Goal: Task Accomplishment & Management: Complete application form

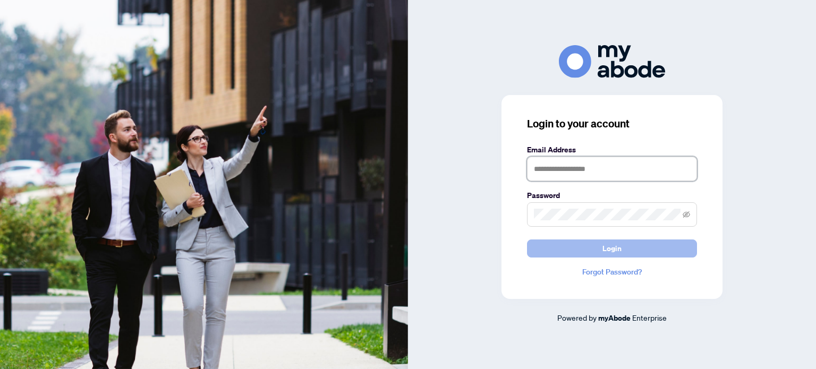
type input "**********"
click at [574, 251] on button "Login" at bounding box center [612, 249] width 170 height 18
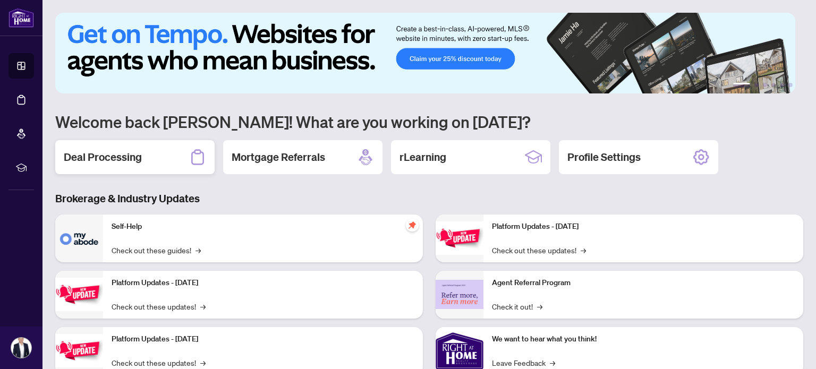
click at [133, 158] on h2 "Deal Processing" at bounding box center [103, 157] width 78 height 15
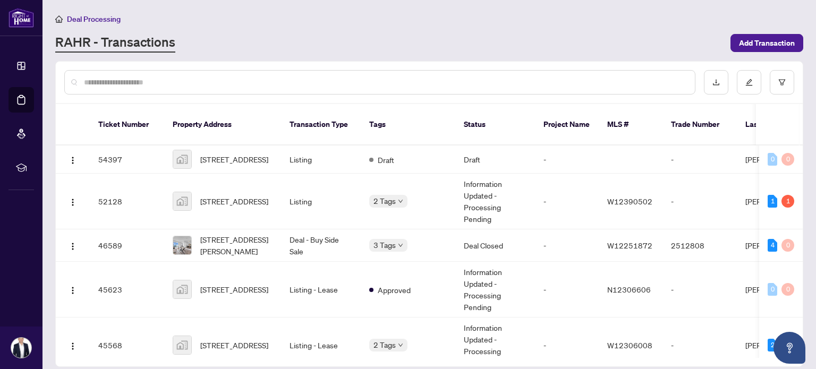
click at [155, 77] on input "text" at bounding box center [385, 83] width 603 height 12
type input "**********"
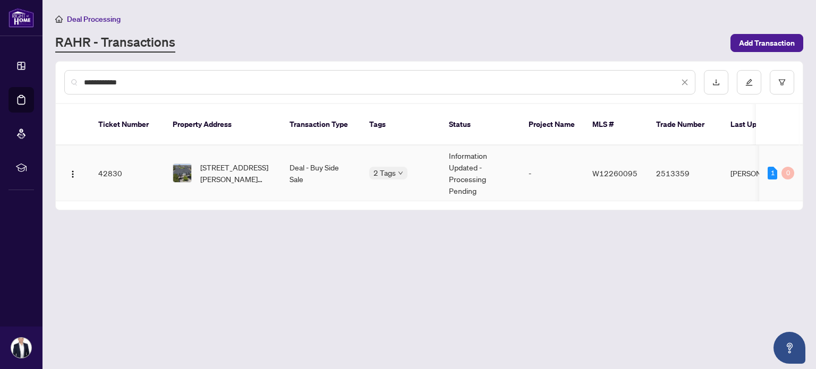
click at [210, 162] on span "11-620 Ferguson Dr, Milton, Ontario L9T 0M7, Canada" at bounding box center [236, 173] width 72 height 23
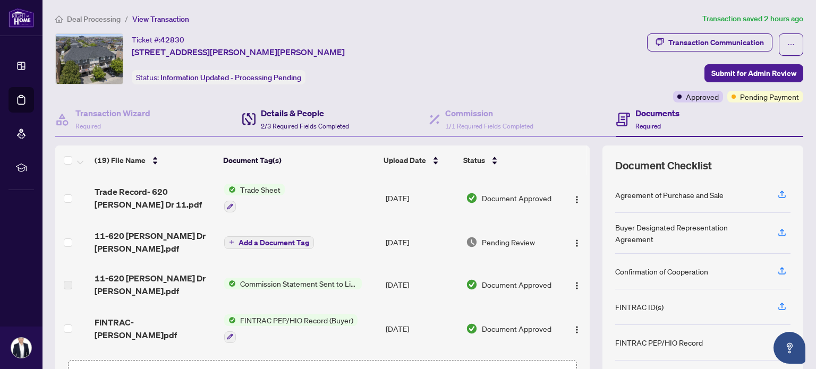
click at [320, 122] on span "2/3 Required Fields Completed" at bounding box center [305, 126] width 88 height 8
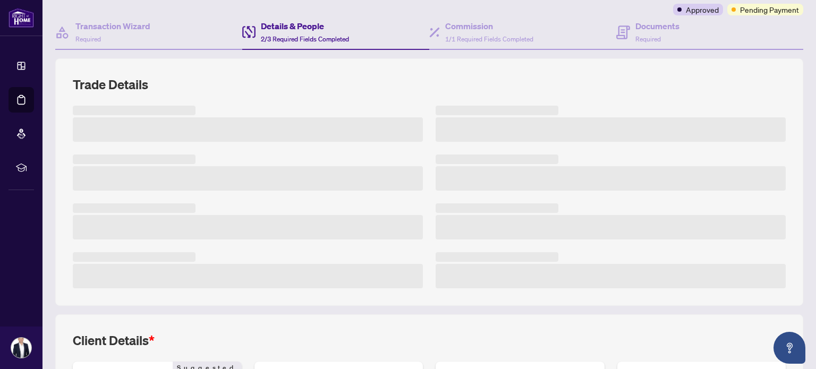
scroll to position [106, 0]
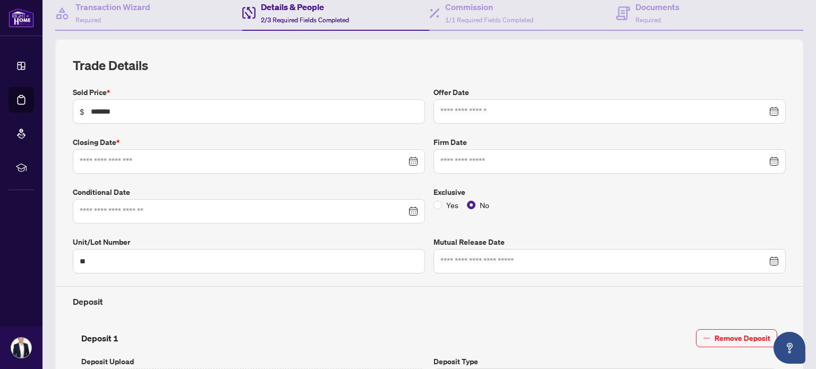
type input "**********"
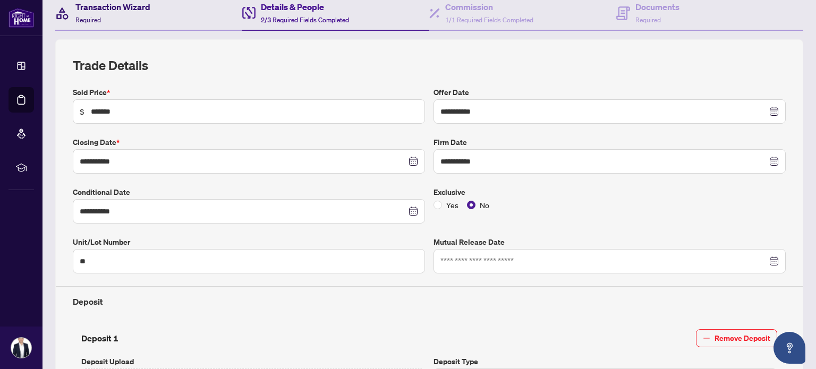
click at [125, 13] on div "Transaction Wizard Required" at bounding box center [112, 13] width 75 height 25
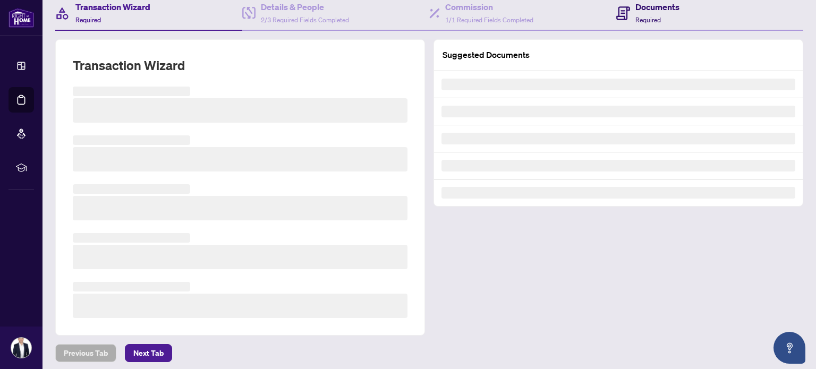
click at [636, 13] on div "Documents Required" at bounding box center [658, 13] width 44 height 25
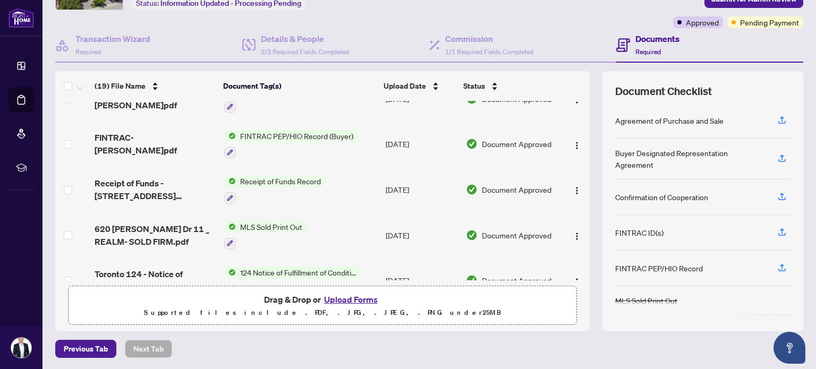
scroll to position [170, 0]
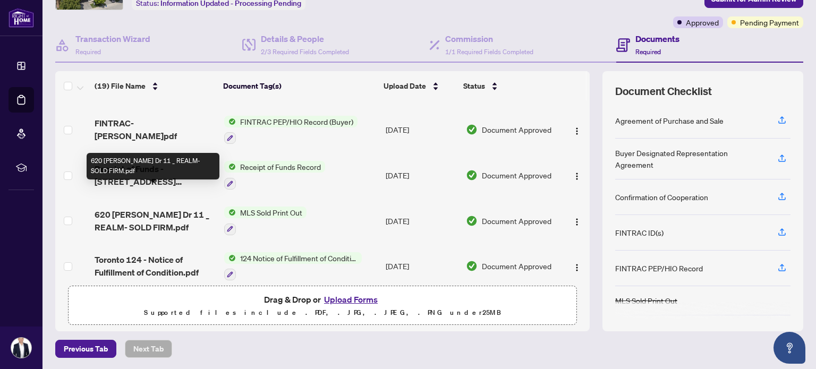
click at [116, 208] on span "620 Ferguson Dr 11 _ REALM- SOLD FIRM.pdf" at bounding box center [155, 221] width 121 height 26
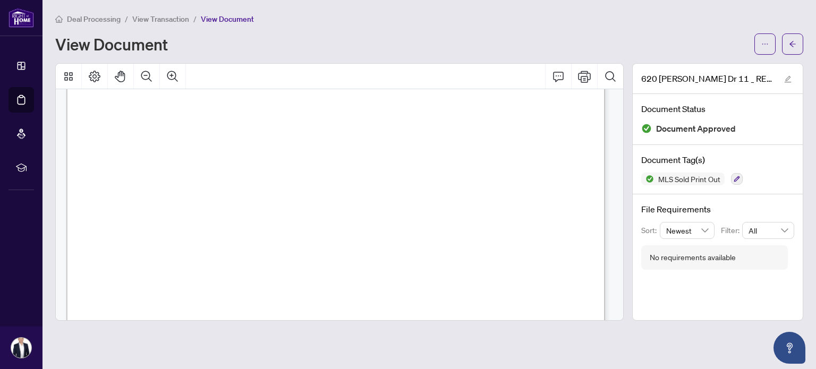
scroll to position [159, 0]
drag, startPoint x: 108, startPoint y: 169, endPoint x: 155, endPoint y: 170, distance: 46.8
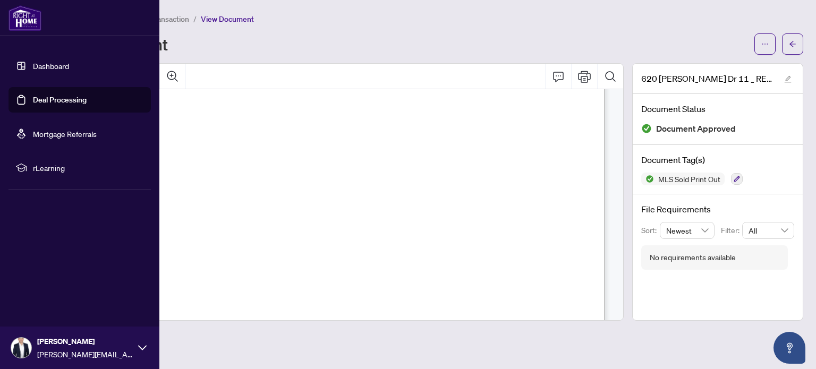
click at [33, 67] on link "Dashboard" at bounding box center [51, 66] width 36 height 10
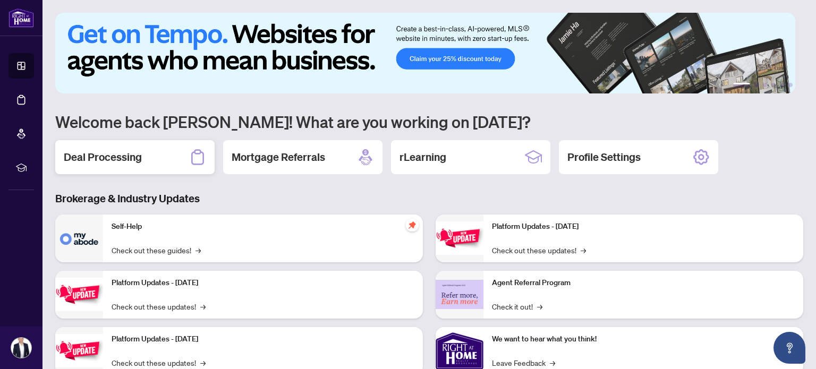
click at [117, 151] on h2 "Deal Processing" at bounding box center [103, 157] width 78 height 15
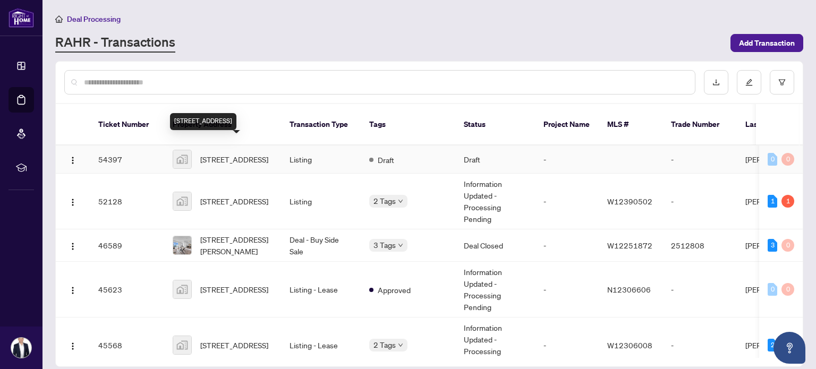
click at [236, 154] on span "484 Kelvedon Mews, Mississauga, ON, Canada" at bounding box center [234, 160] width 68 height 12
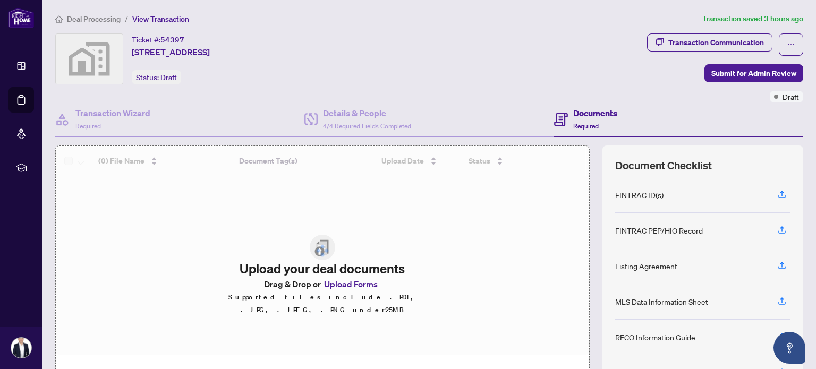
scroll to position [74, 0]
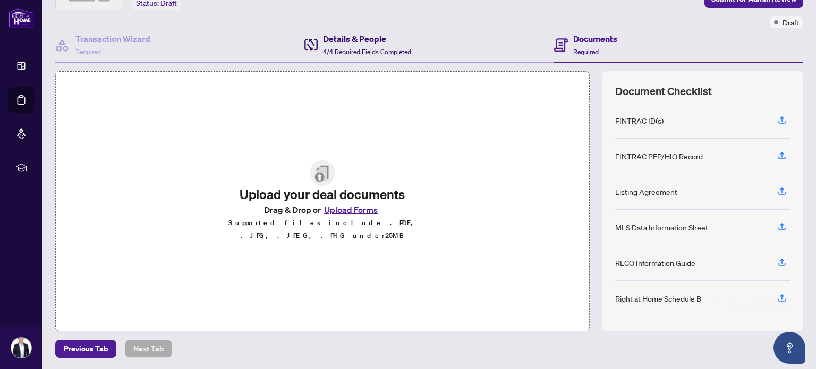
click at [365, 44] on div "Details & People 4/4 Required Fields Completed" at bounding box center [367, 44] width 88 height 25
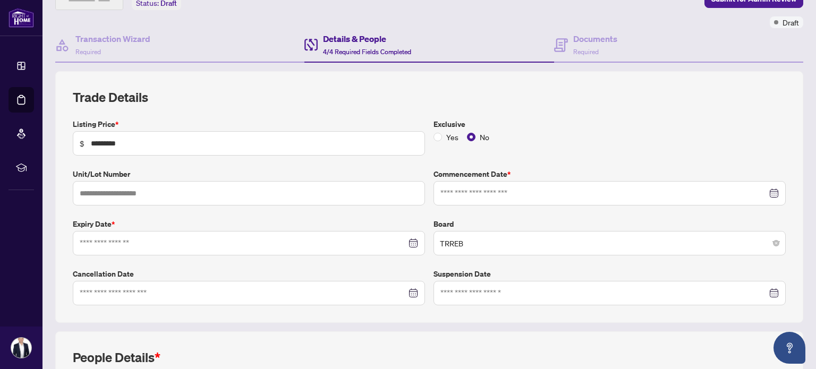
type input "**********"
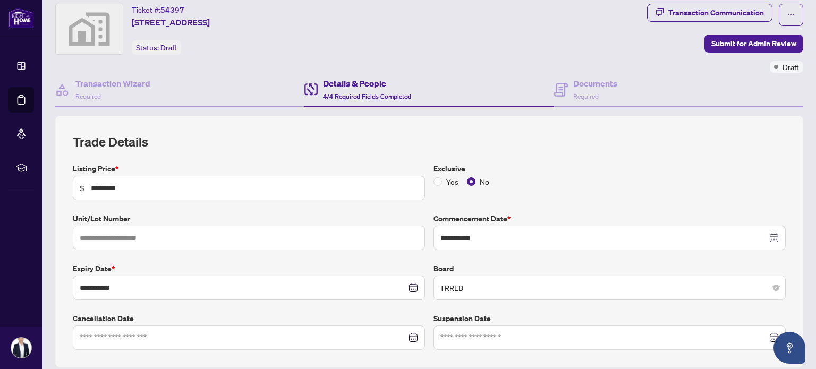
scroll to position [24, 0]
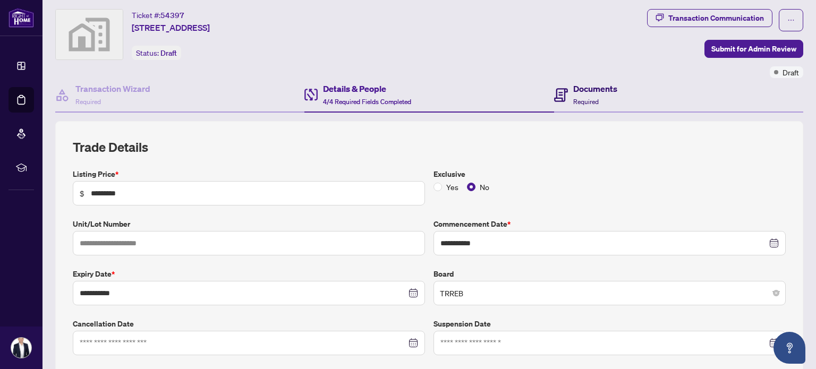
click at [591, 87] on h4 "Documents" at bounding box center [595, 88] width 44 height 13
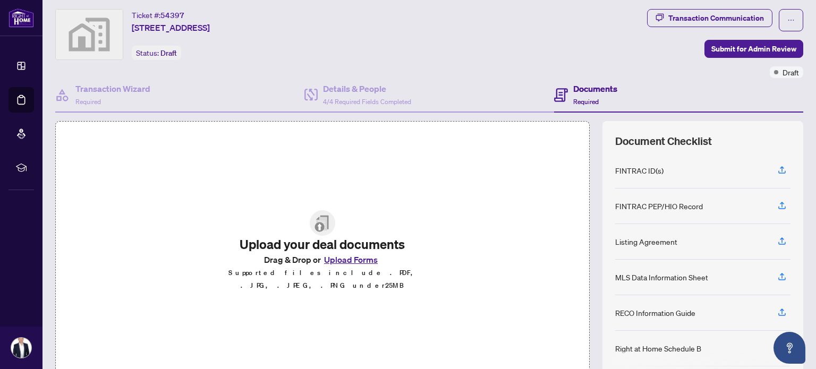
click at [343, 266] on button "Upload Forms" at bounding box center [351, 260] width 60 height 14
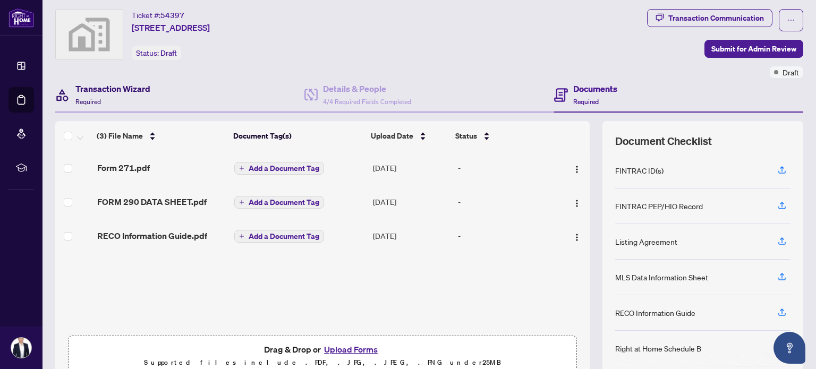
click at [148, 92] on h4 "Transaction Wizard" at bounding box center [112, 88] width 75 height 13
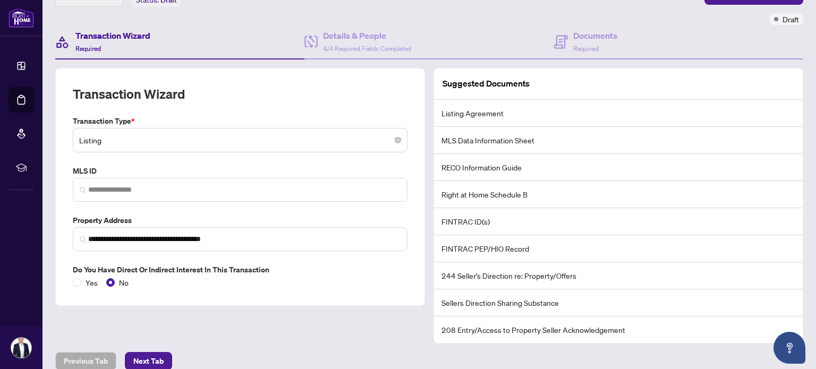
scroll to position [78, 0]
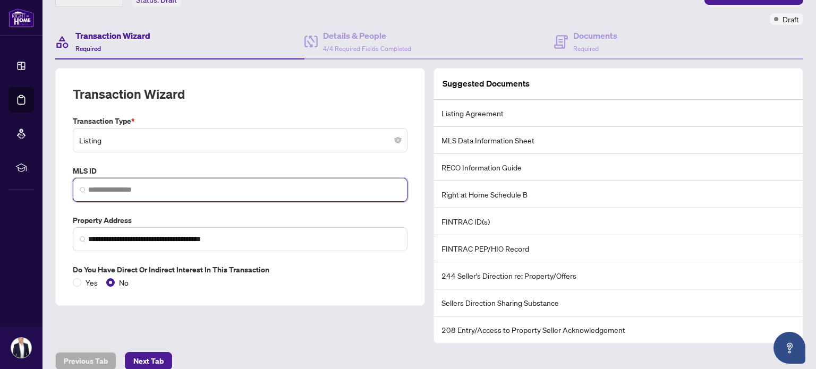
click at [123, 192] on input "search" at bounding box center [244, 189] width 313 height 11
paste input "*********"
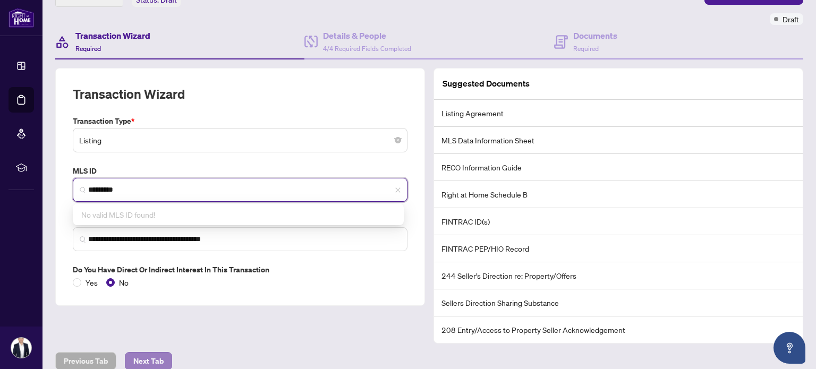
type input "*********"
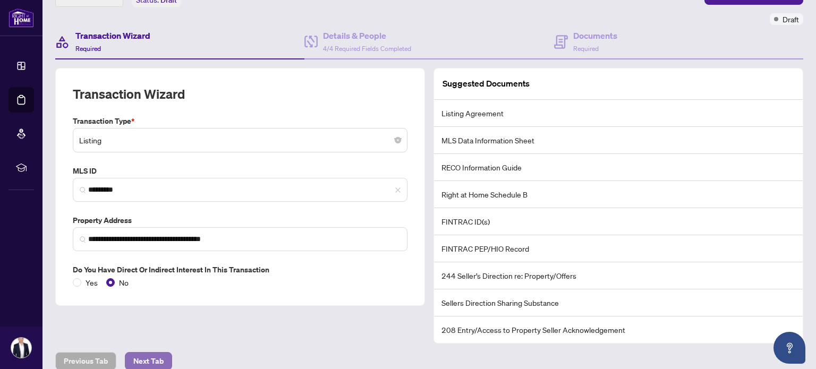
click at [165, 352] on button "Next Tab" at bounding box center [148, 361] width 47 height 18
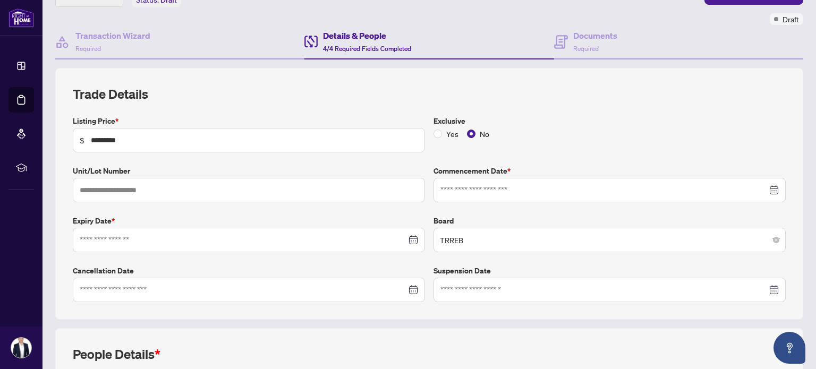
type input "**********"
click at [583, 34] on h4 "Documents" at bounding box center [595, 35] width 44 height 13
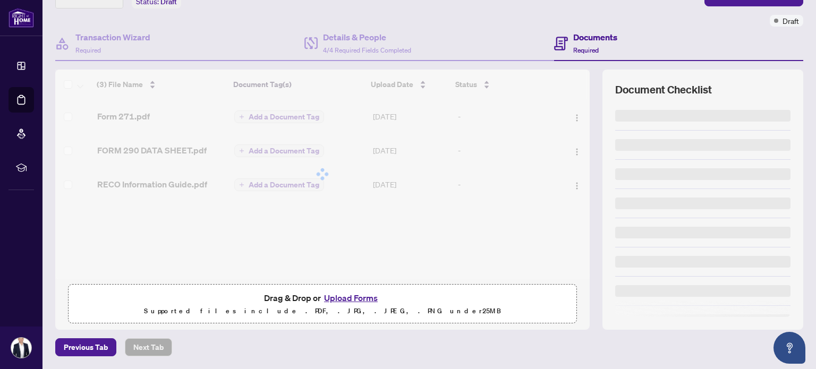
scroll to position [74, 0]
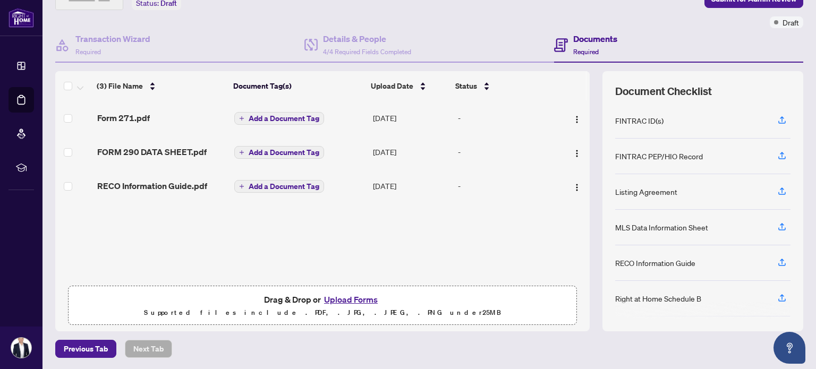
click at [252, 115] on span "Add a Document Tag" at bounding box center [284, 118] width 71 height 7
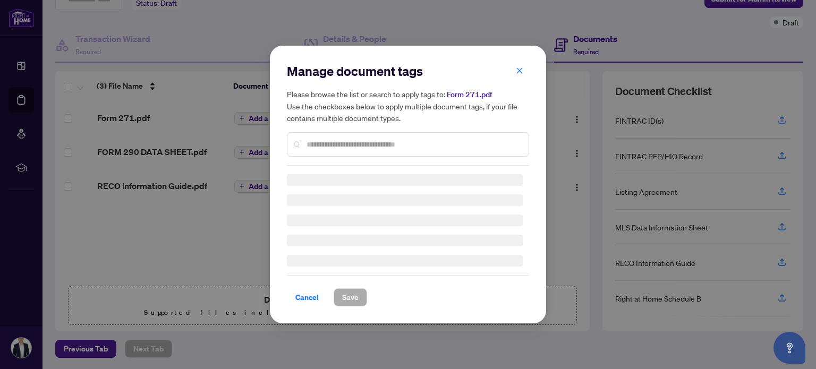
click at [333, 148] on div "Manage document tags Please browse the list or search to apply tags to: Form 27…" at bounding box center [408, 185] width 242 height 244
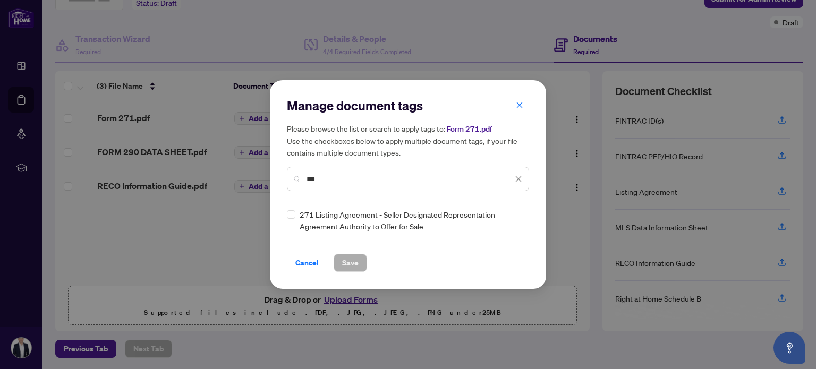
type input "***"
click at [348, 257] on span "Save" at bounding box center [350, 263] width 16 height 17
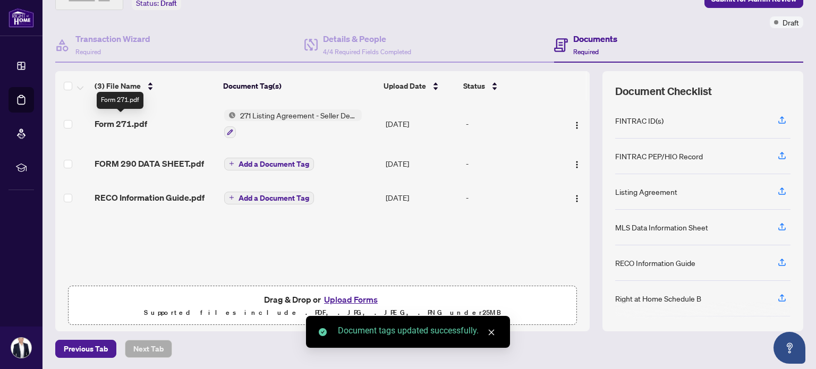
click at [125, 118] on span "Form 271.pdf" at bounding box center [121, 123] width 53 height 13
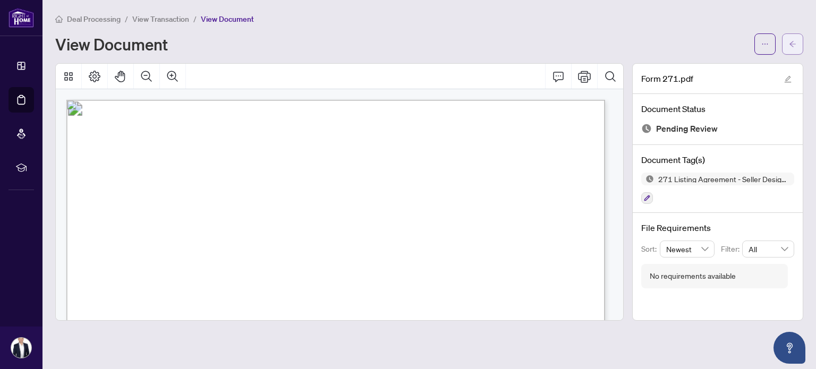
click at [796, 41] on icon "arrow-left" at bounding box center [792, 43] width 7 height 7
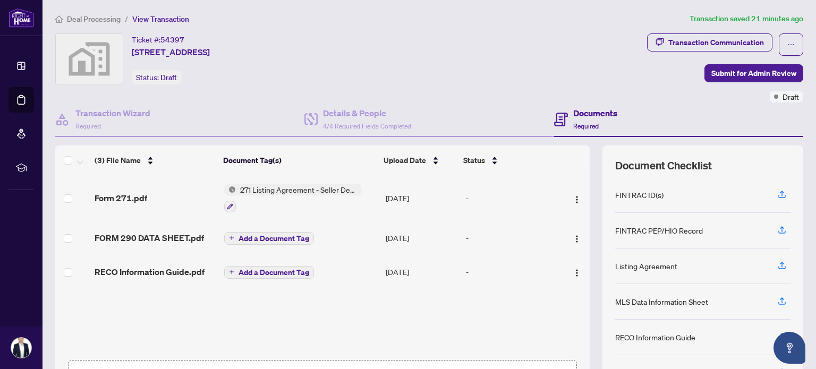
click at [234, 232] on button "Add a Document Tag" at bounding box center [269, 238] width 90 height 13
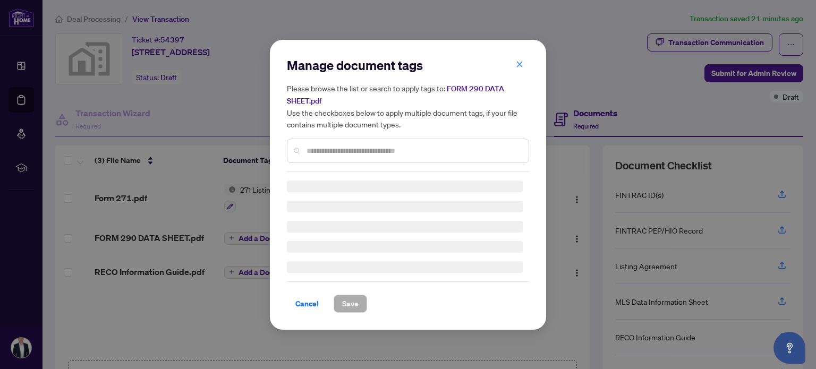
click at [325, 148] on input "text" at bounding box center [414, 151] width 214 height 12
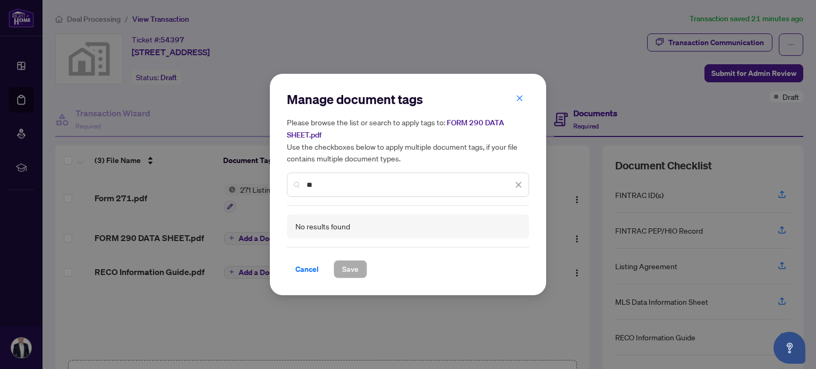
type input "*"
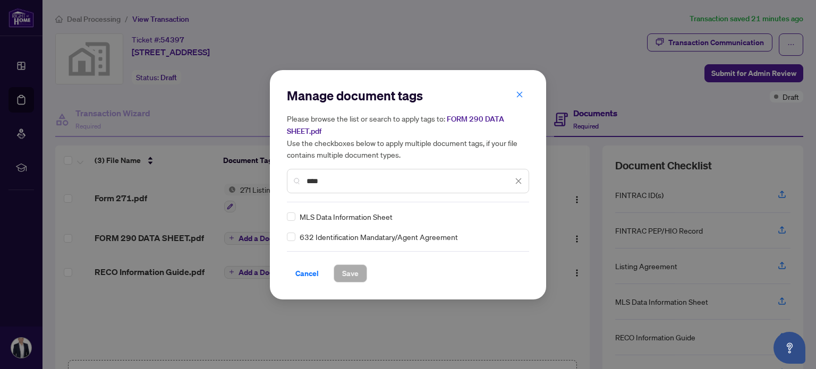
type input "****"
click at [356, 270] on span "Save" at bounding box center [350, 273] width 16 height 17
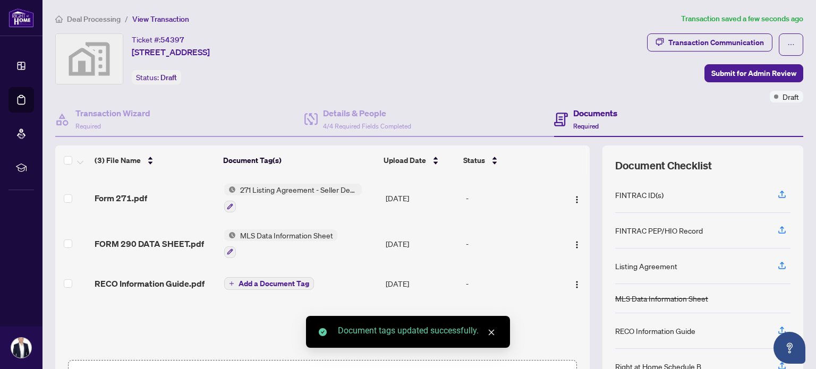
click at [234, 270] on td "Add a Document Tag" at bounding box center [301, 284] width 162 height 34
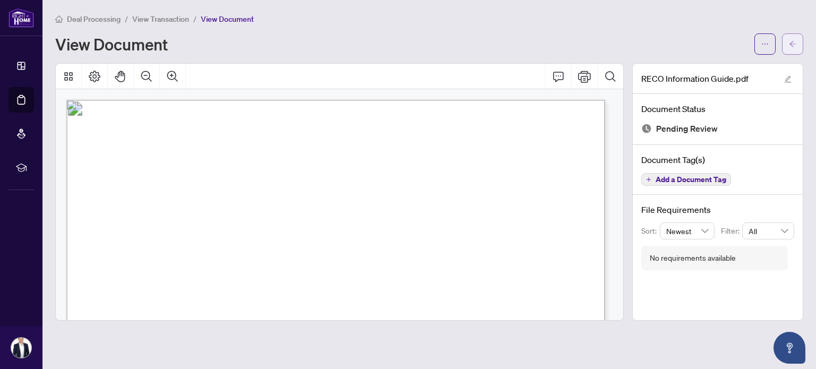
click at [793, 45] on icon "arrow-left" at bounding box center [792, 43] width 7 height 7
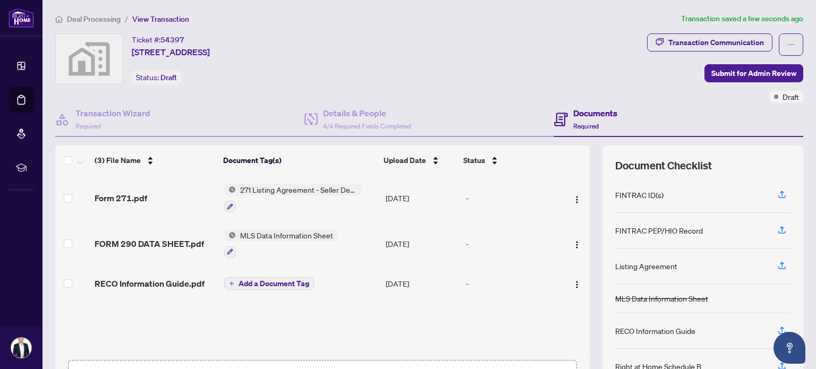
click at [240, 283] on span "Add a Document Tag" at bounding box center [274, 283] width 71 height 7
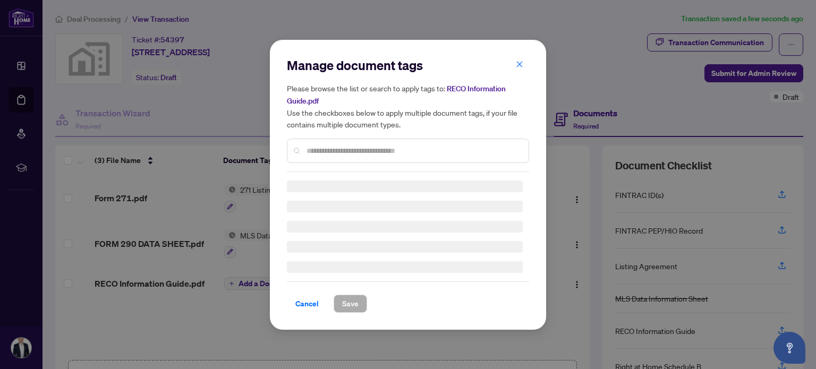
click at [331, 158] on div at bounding box center [408, 151] width 242 height 24
click at [330, 148] on input "text" at bounding box center [414, 151] width 214 height 12
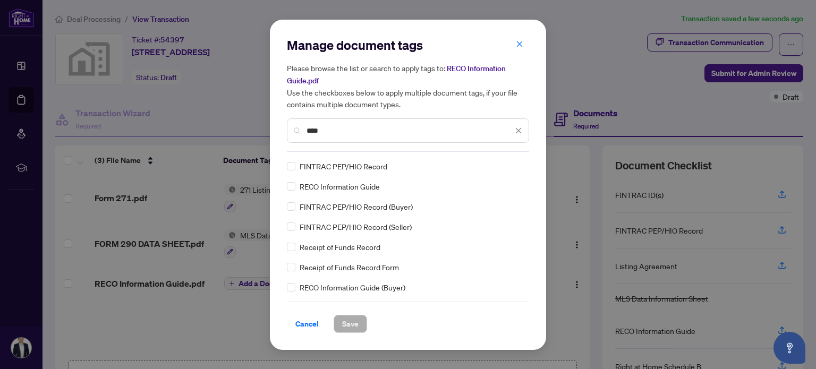
type input "****"
click at [351, 325] on span "Save" at bounding box center [350, 324] width 16 height 17
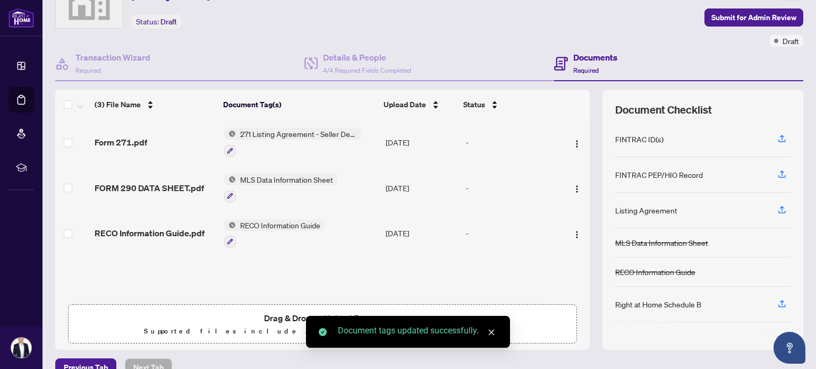
scroll to position [74, 0]
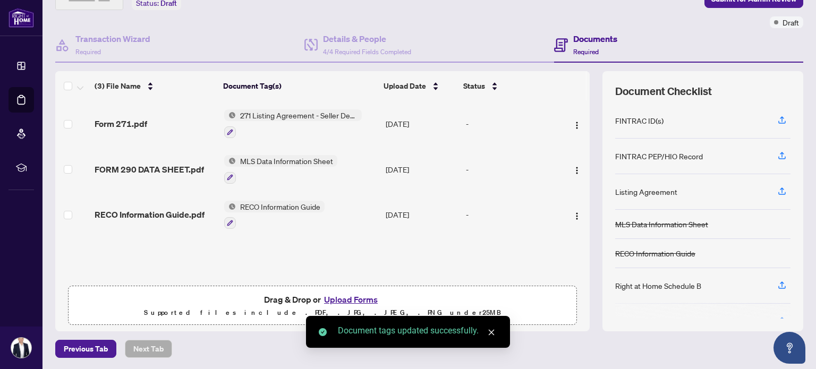
click at [357, 300] on button "Upload Forms" at bounding box center [351, 300] width 60 height 14
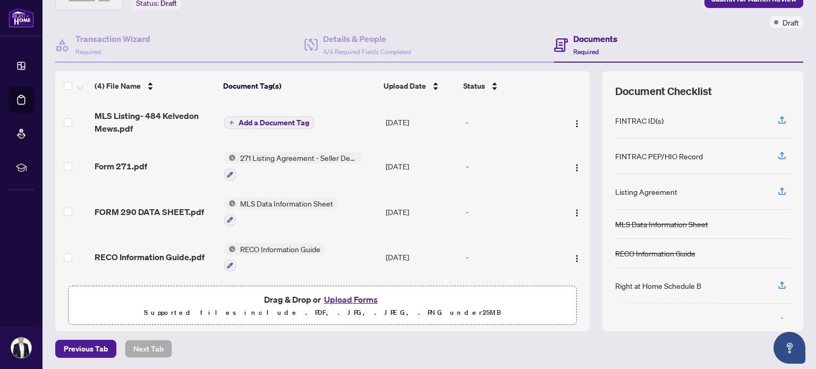
scroll to position [0, 0]
click at [256, 123] on span "Add a Document Tag" at bounding box center [274, 122] width 71 height 7
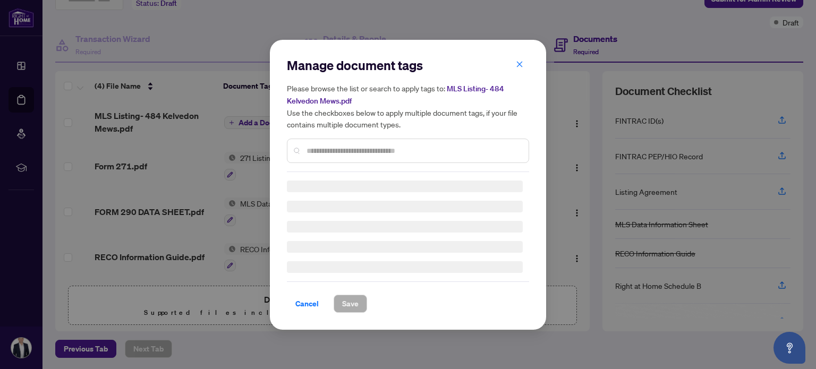
click at [364, 149] on input "text" at bounding box center [414, 151] width 214 height 12
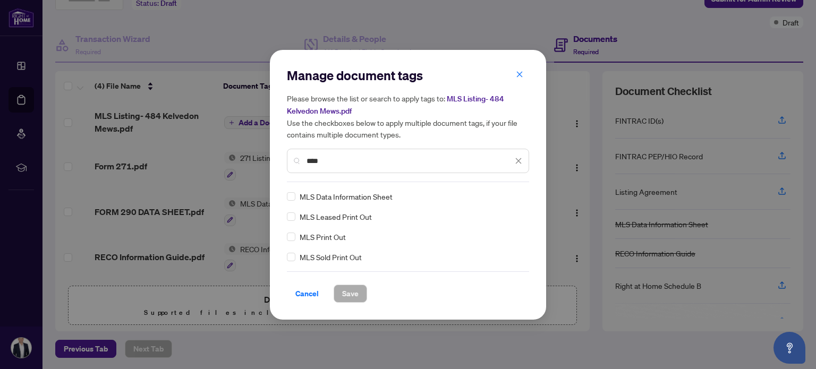
type input "***"
click at [350, 291] on span "Save" at bounding box center [350, 293] width 16 height 17
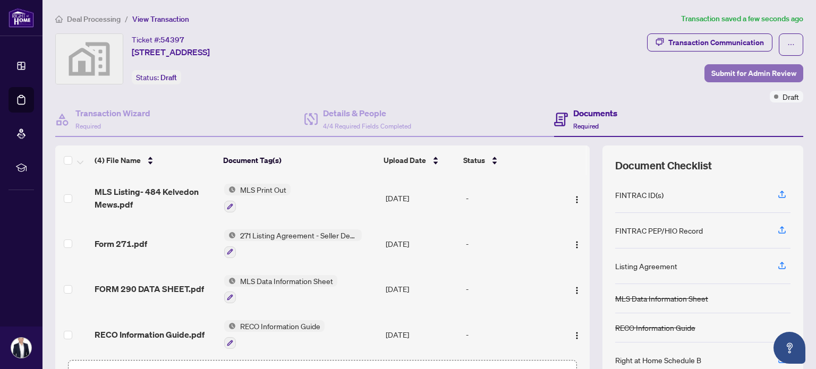
click at [712, 81] on span "Submit for Admin Review" at bounding box center [754, 73] width 85 height 17
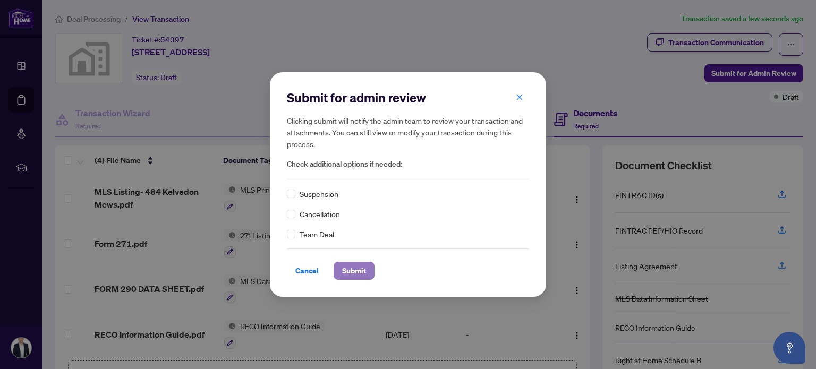
click at [355, 270] on span "Submit" at bounding box center [354, 271] width 24 height 17
